Goal: Information Seeking & Learning: Learn about a topic

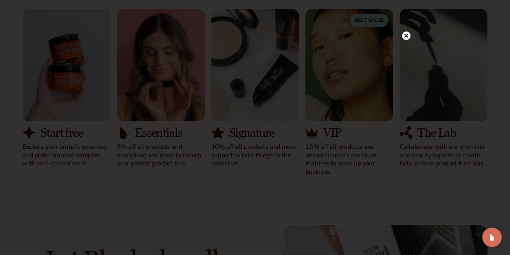
scroll to position [769, 0]
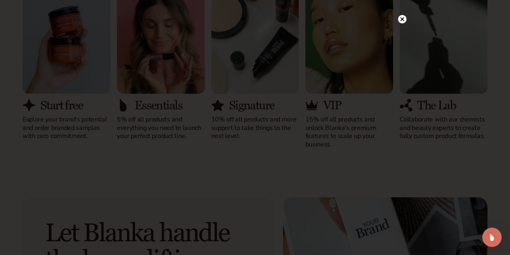
drag, startPoint x: 516, startPoint y: 8, endPoint x: 516, endPoint y: 63, distance: 54.0
click at [402, 36] on icon at bounding box center [402, 35] width 4 height 4
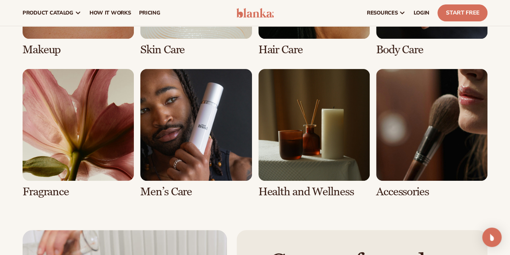
scroll to position [1570, 0]
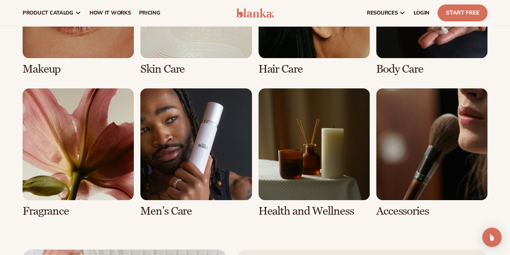
click at [267, 75] on link "3 / 8" at bounding box center [313, 11] width 111 height 129
click at [426, 75] on link "4 / 8" at bounding box center [431, 11] width 111 height 129
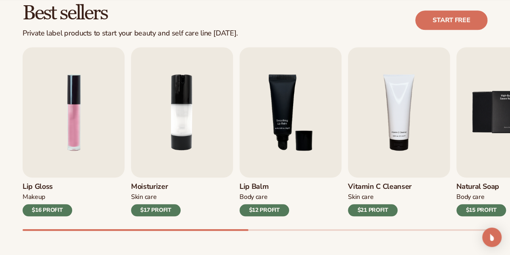
scroll to position [242, 0]
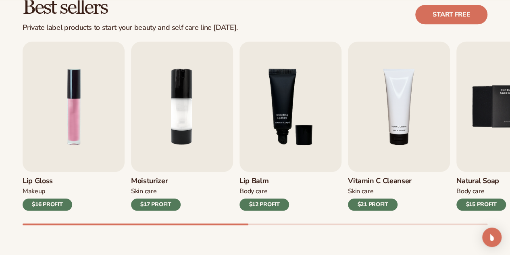
drag, startPoint x: 516, startPoint y: 26, endPoint x: 514, endPoint y: 60, distance: 34.3
click at [286, 116] on img "3 / 9" at bounding box center [291, 107] width 102 height 130
click at [303, 82] on img "3 / 9" at bounding box center [291, 107] width 102 height 130
click at [316, 71] on img "3 / 9" at bounding box center [291, 107] width 102 height 130
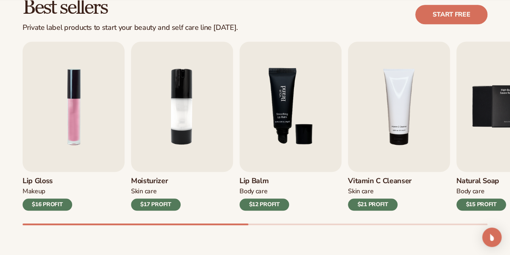
click at [270, 163] on img "3 / 9" at bounding box center [291, 107] width 102 height 130
click at [287, 108] on img "3 / 9" at bounding box center [291, 107] width 102 height 130
click at [265, 203] on div "$12 PROFIT" at bounding box center [265, 204] width 50 height 12
click at [288, 128] on img "3 / 9" at bounding box center [291, 107] width 102 height 130
